Goal: Check status: Check status

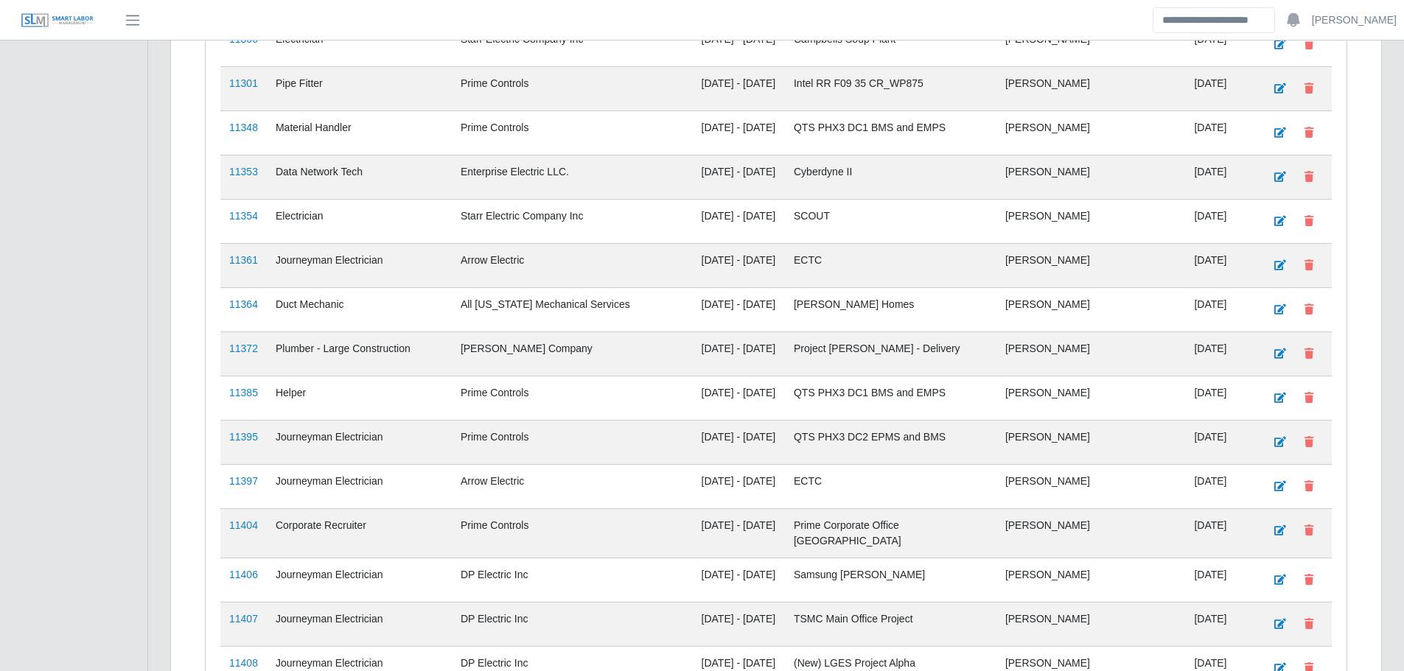
scroll to position [1793, 0]
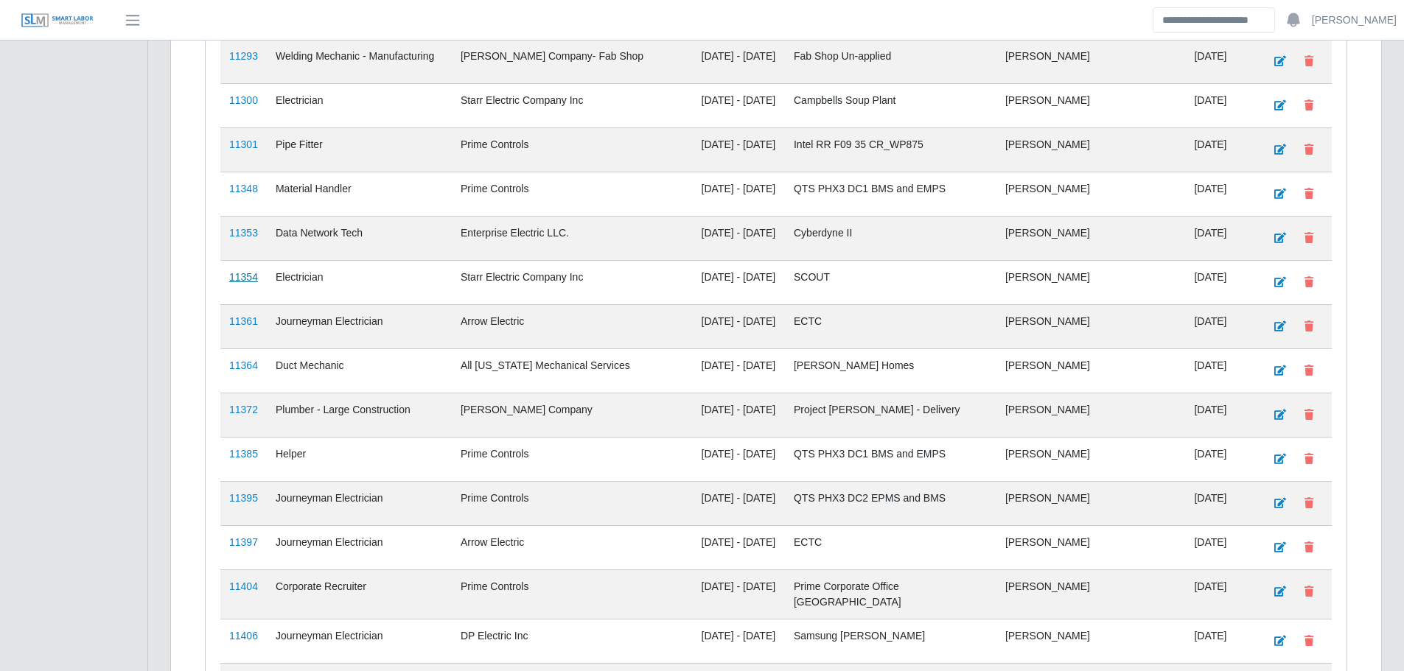
click at [247, 271] on link "11354" at bounding box center [243, 277] width 29 height 12
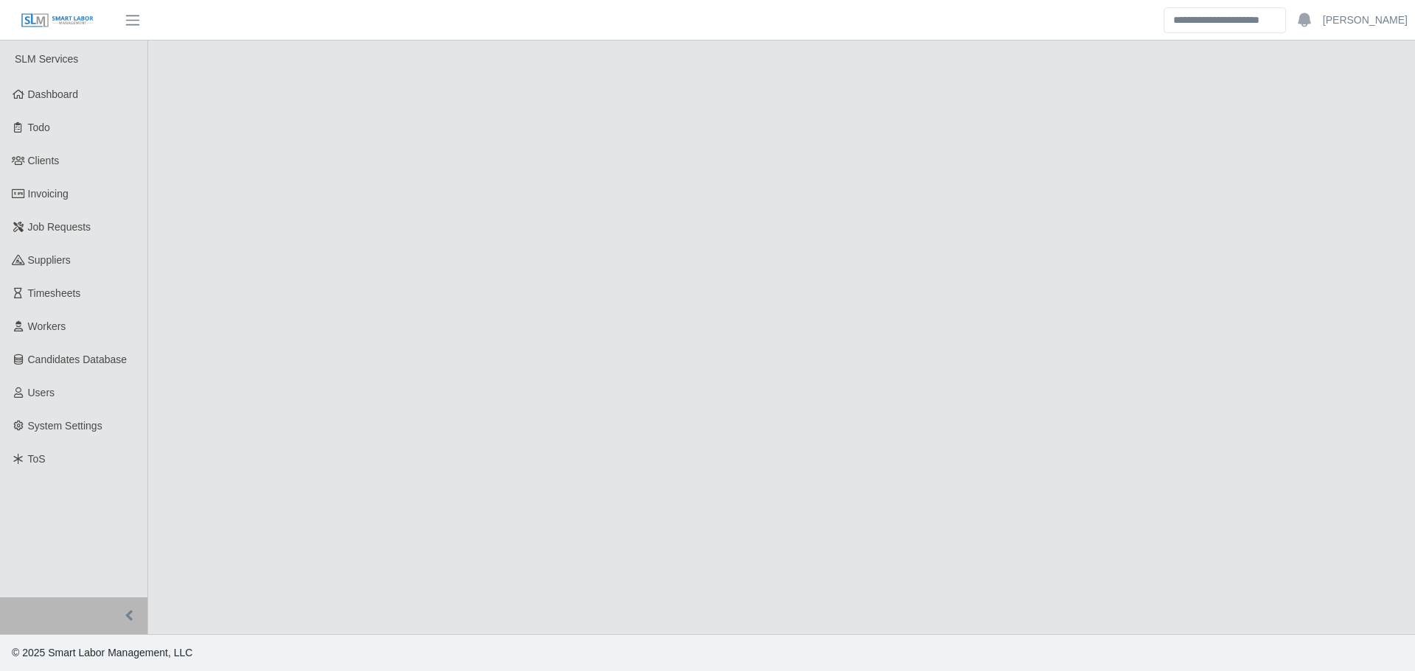
select select "****"
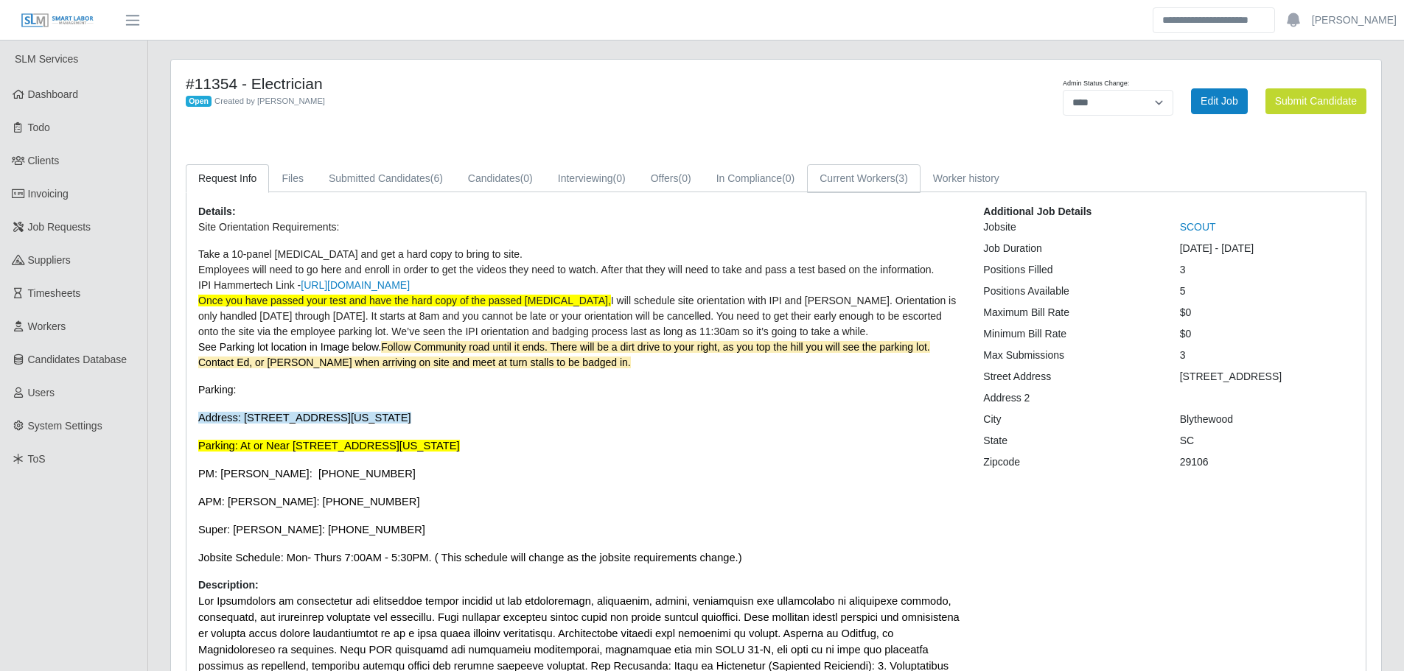
click at [835, 177] on link "Current Workers (3)" at bounding box center [863, 178] width 113 height 29
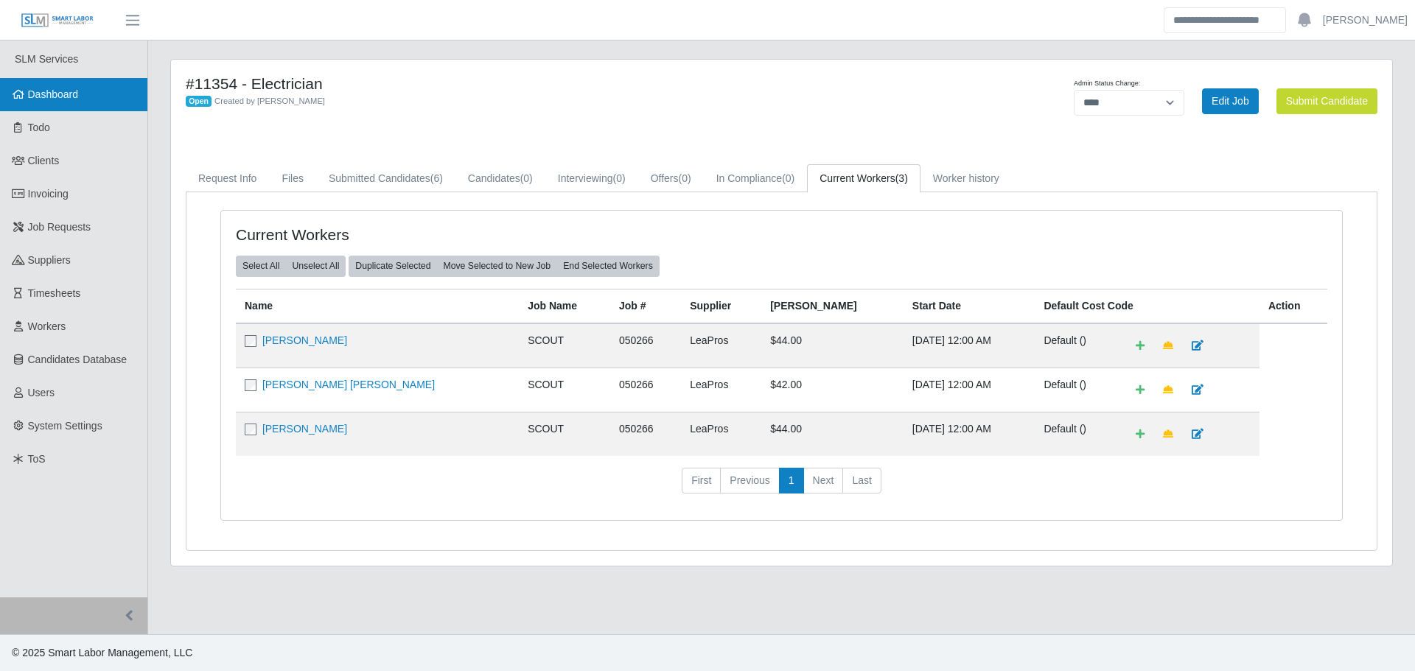
click at [30, 95] on span "Dashboard" at bounding box center [53, 94] width 51 height 12
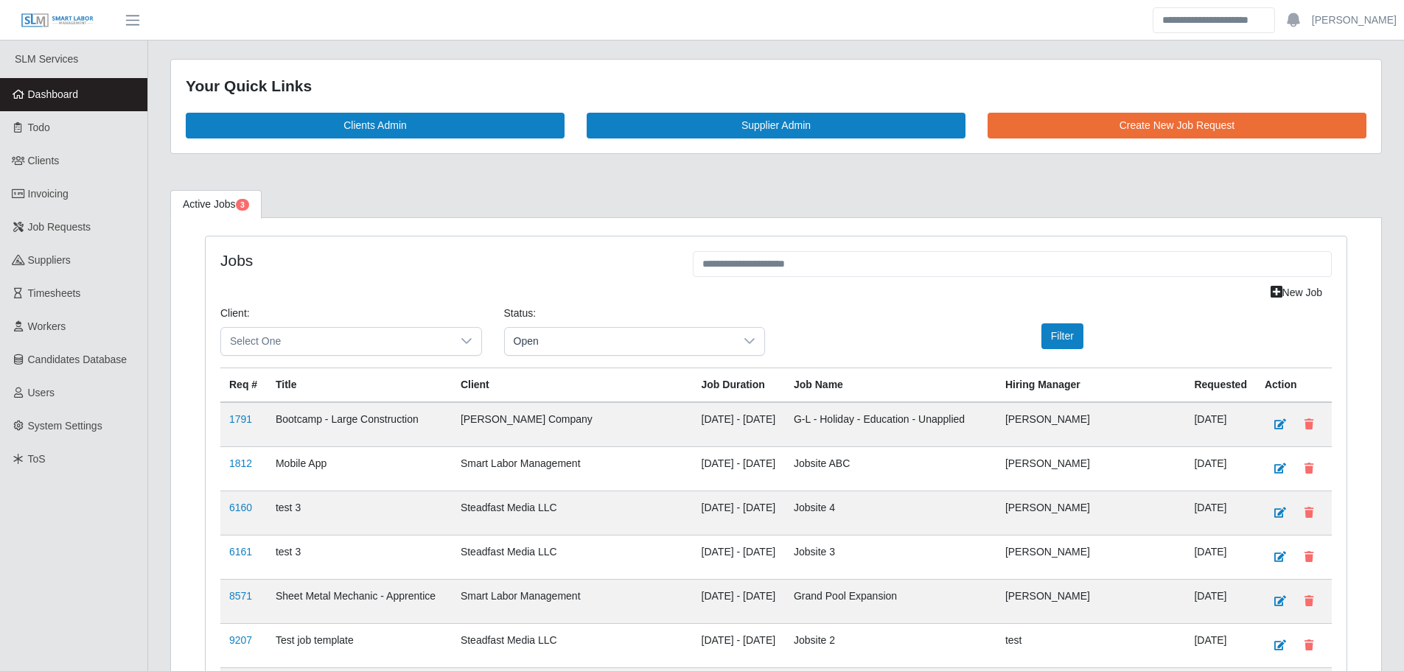
click at [90, 88] on link "Dashboard" at bounding box center [73, 94] width 147 height 33
